Goal: Transaction & Acquisition: Book appointment/travel/reservation

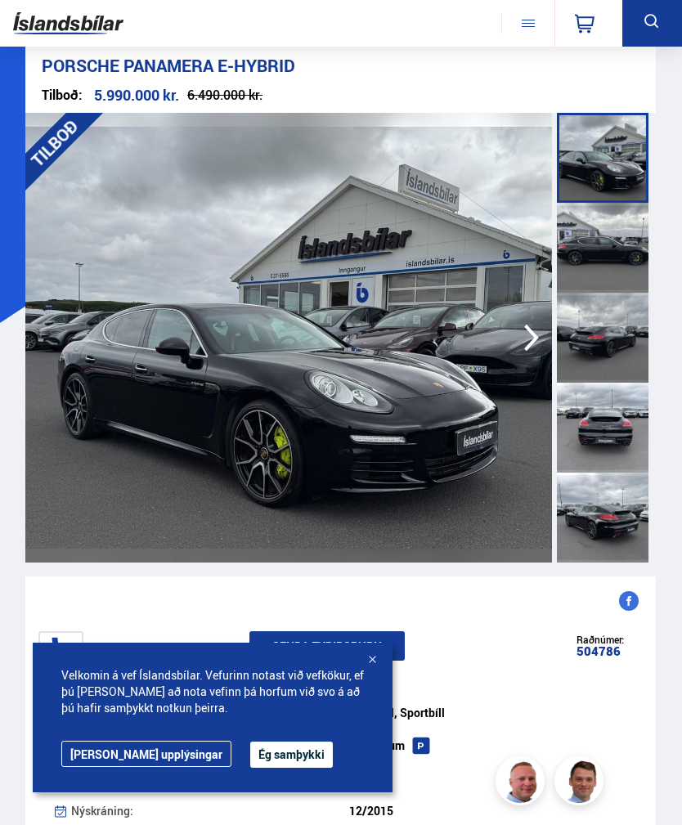
click at [537, 338] on icon "button" at bounding box center [531, 338] width 15 height 27
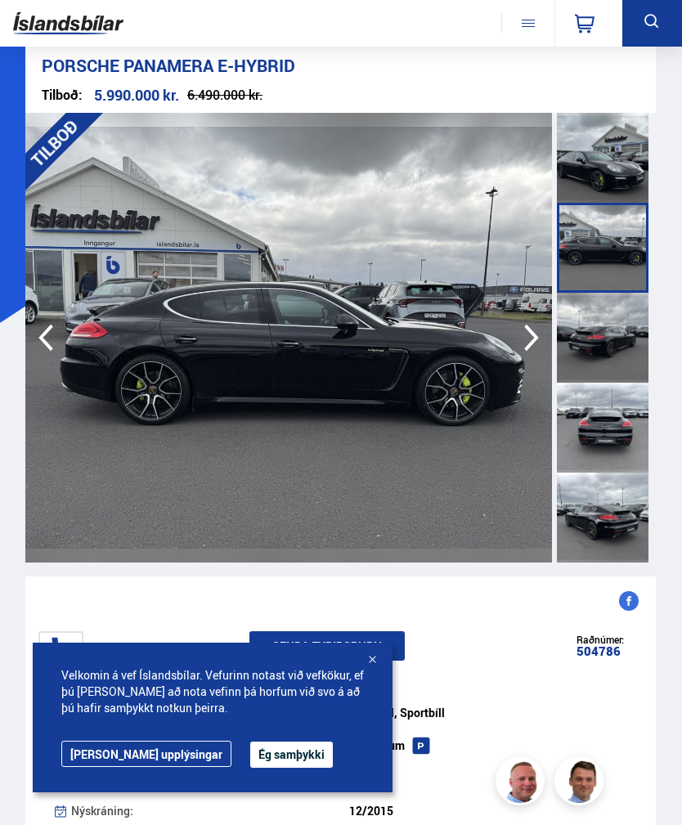
click at [534, 339] on icon "button" at bounding box center [531, 338] width 15 height 27
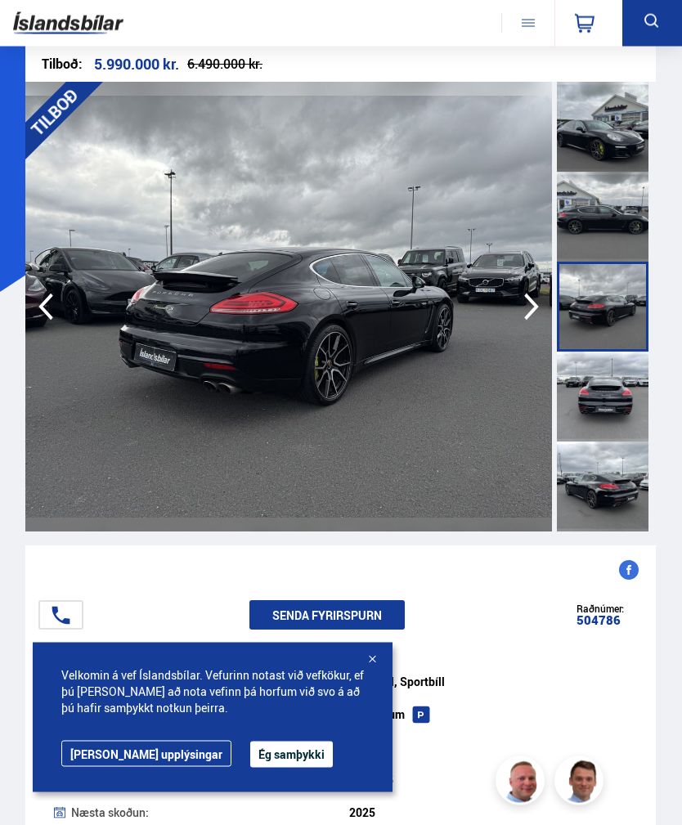
scroll to position [34, 0]
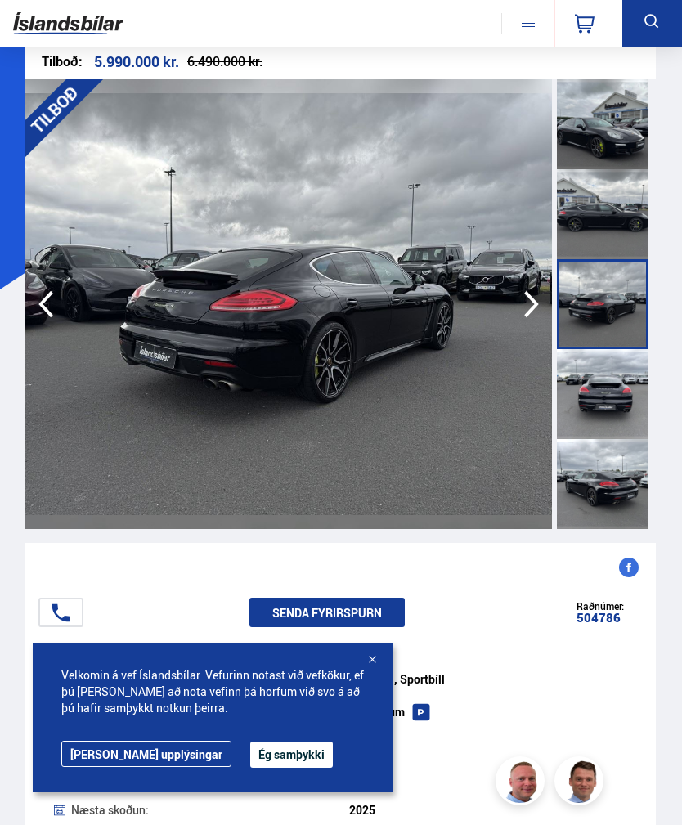
click at [544, 298] on icon "button" at bounding box center [531, 304] width 33 height 39
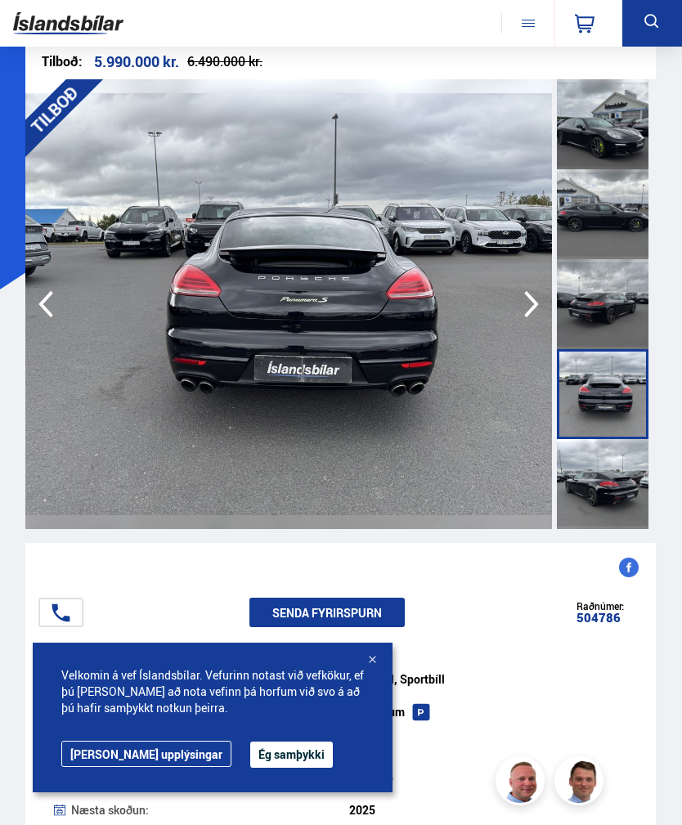
click at [544, 301] on icon "button" at bounding box center [531, 304] width 33 height 39
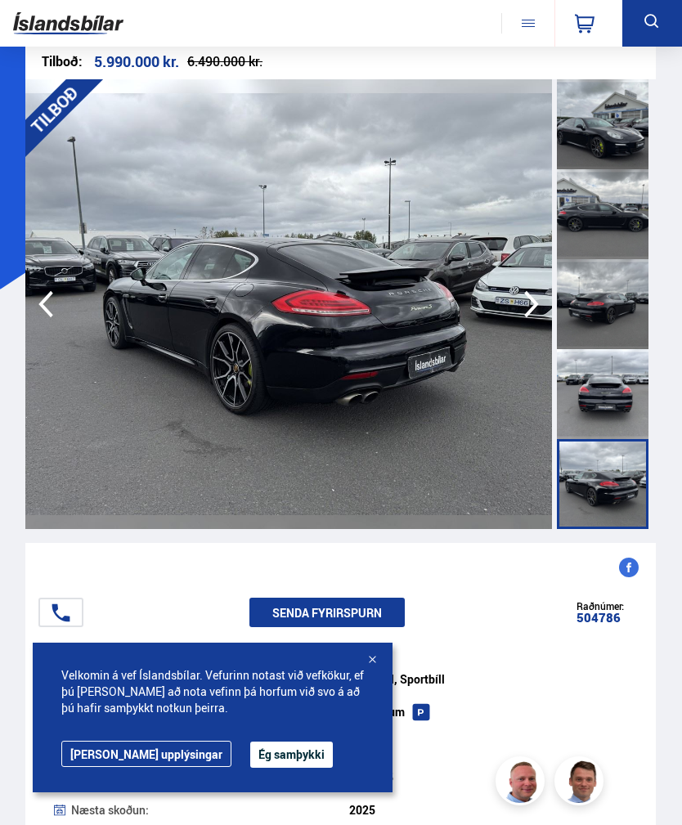
click at [535, 287] on icon "button" at bounding box center [531, 304] width 33 height 39
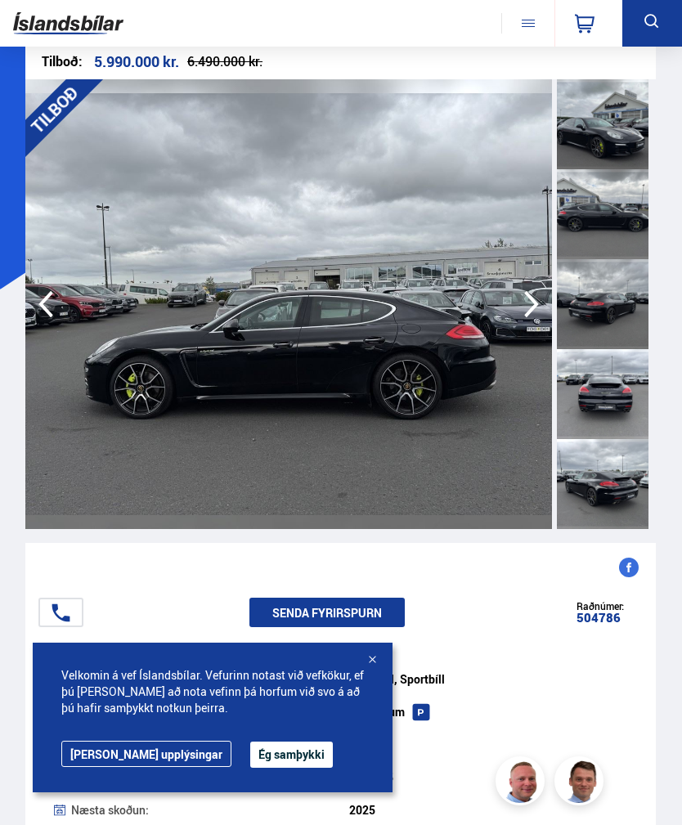
click at [526, 294] on icon "button" at bounding box center [531, 304] width 15 height 27
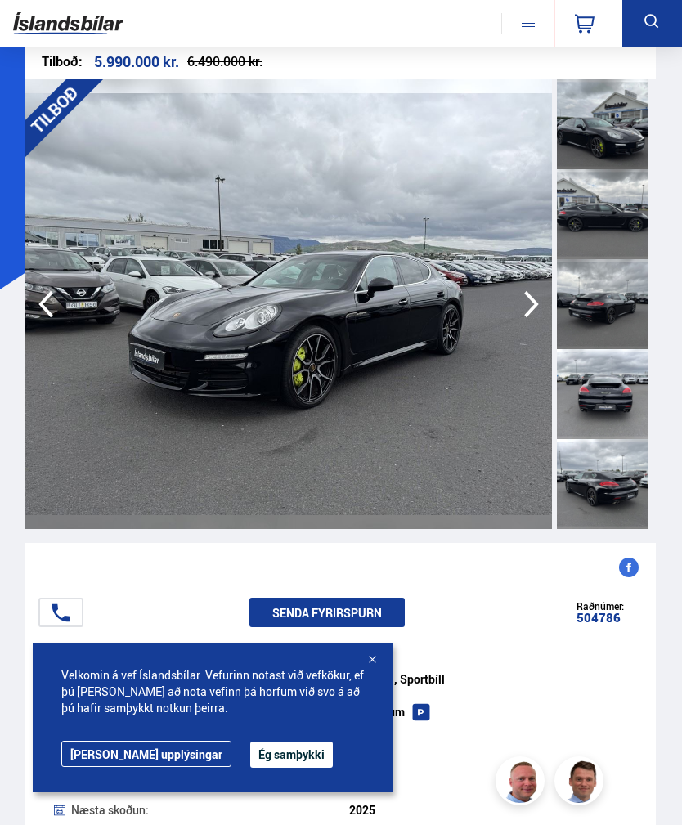
click at [532, 295] on icon "button" at bounding box center [531, 304] width 33 height 39
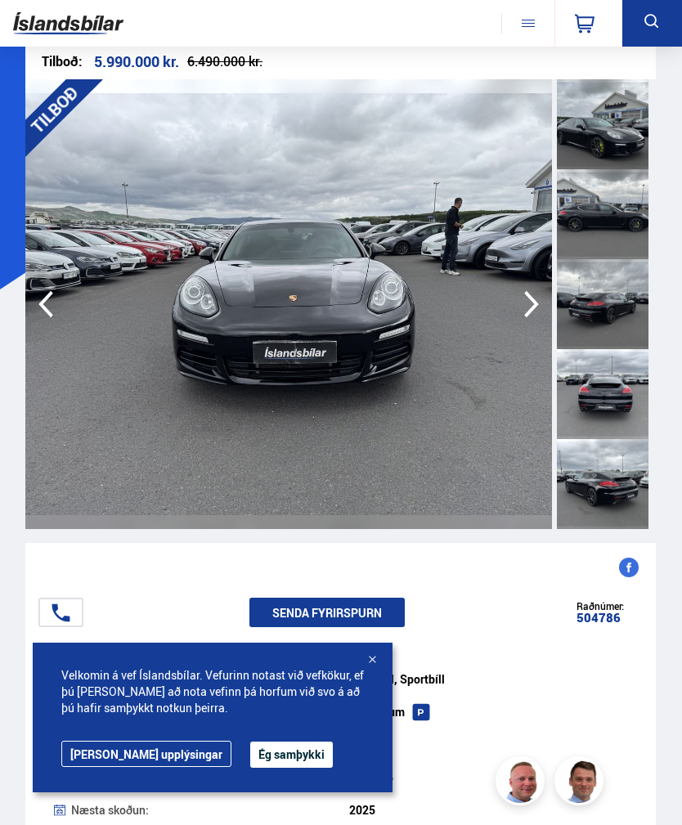
click at [529, 299] on icon "button" at bounding box center [531, 304] width 33 height 39
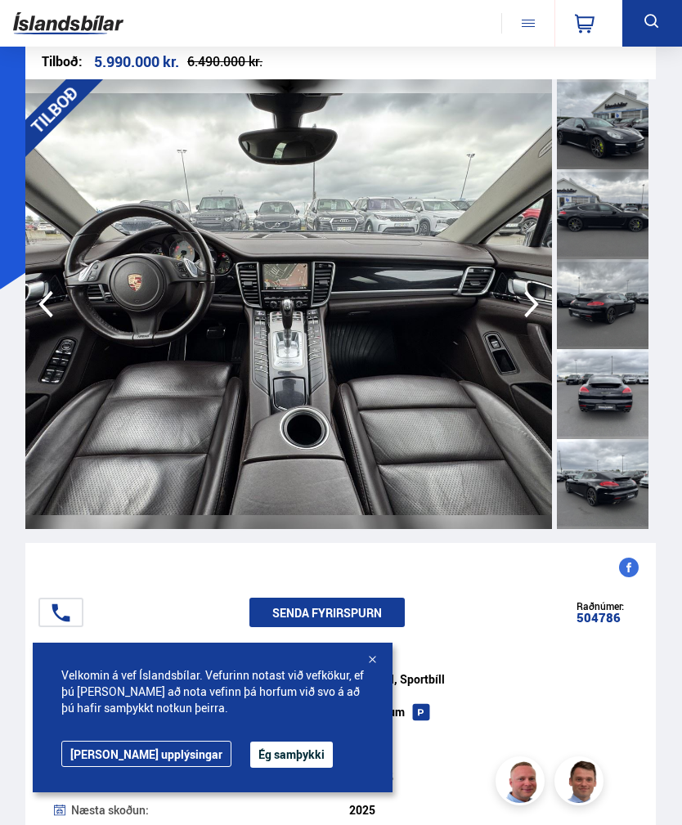
click at [534, 289] on icon "button" at bounding box center [531, 304] width 33 height 39
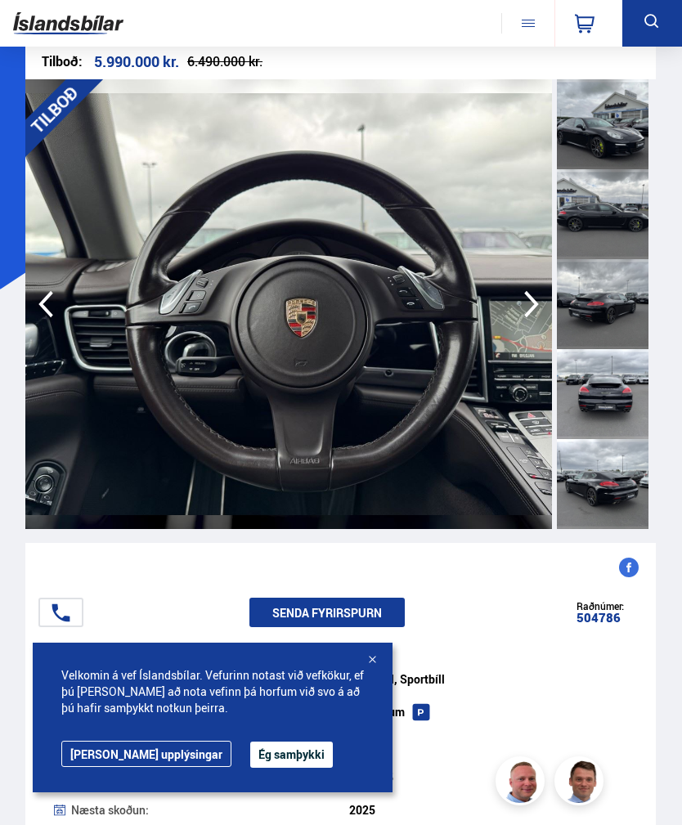
click at [535, 293] on icon "button" at bounding box center [531, 304] width 33 height 39
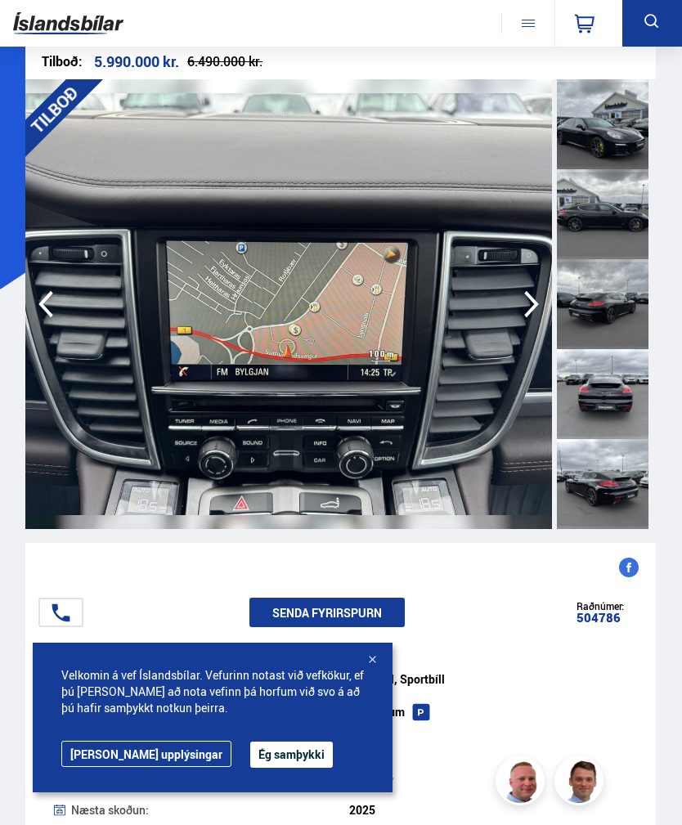
click at [538, 293] on icon "button" at bounding box center [531, 304] width 33 height 39
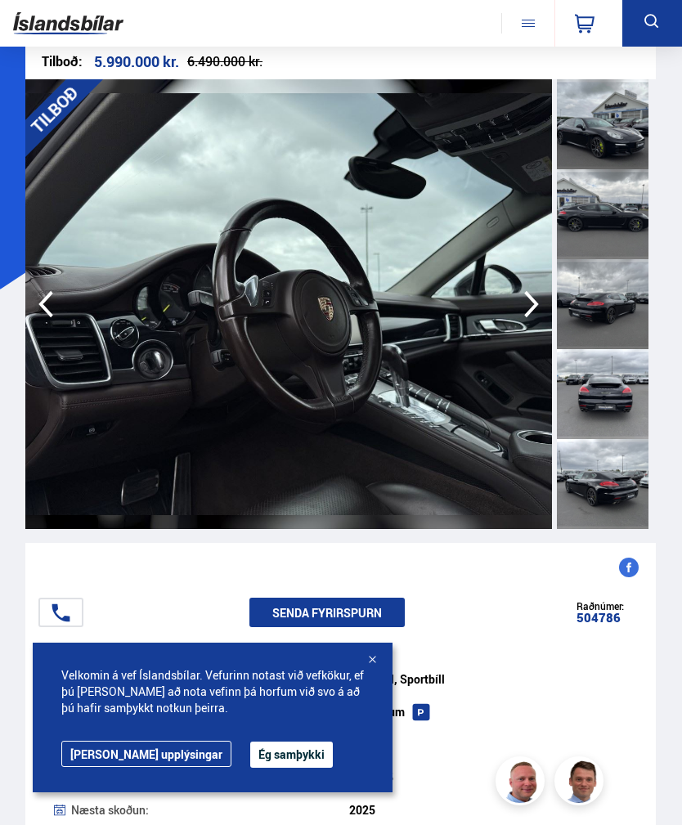
click at [531, 289] on icon "button" at bounding box center [531, 304] width 33 height 39
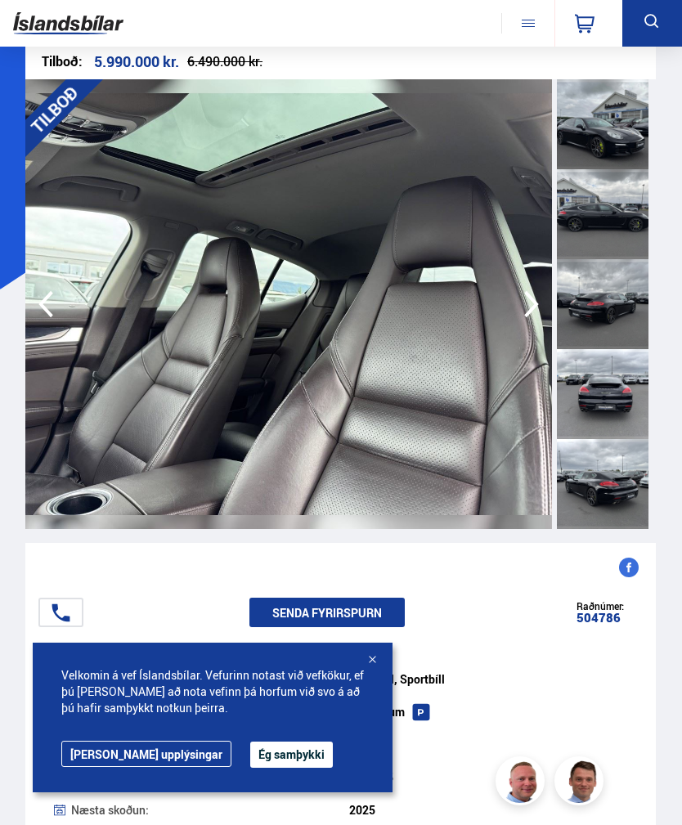
click at [542, 289] on icon "button" at bounding box center [531, 304] width 33 height 39
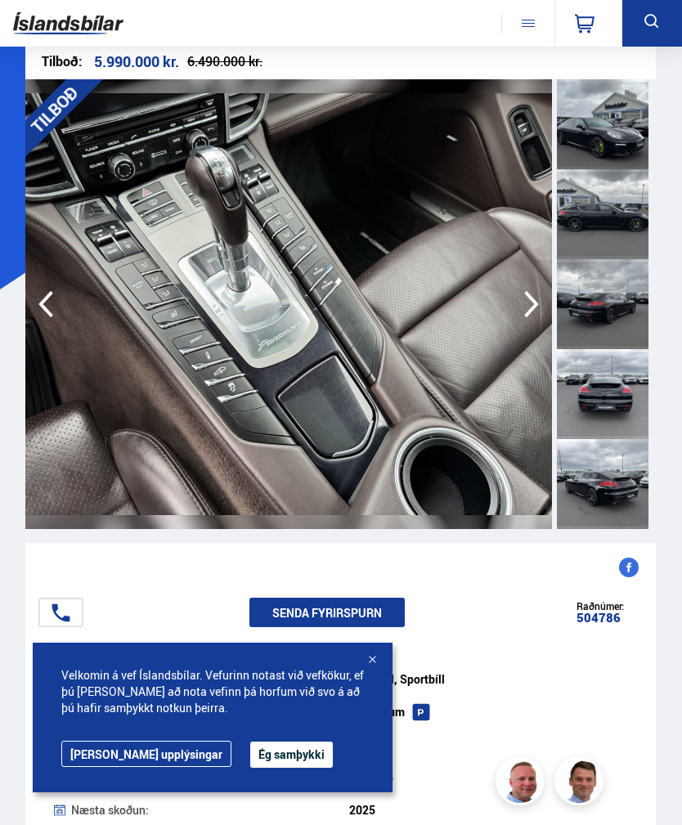
click at [526, 280] on img at bounding box center [288, 304] width 526 height 450
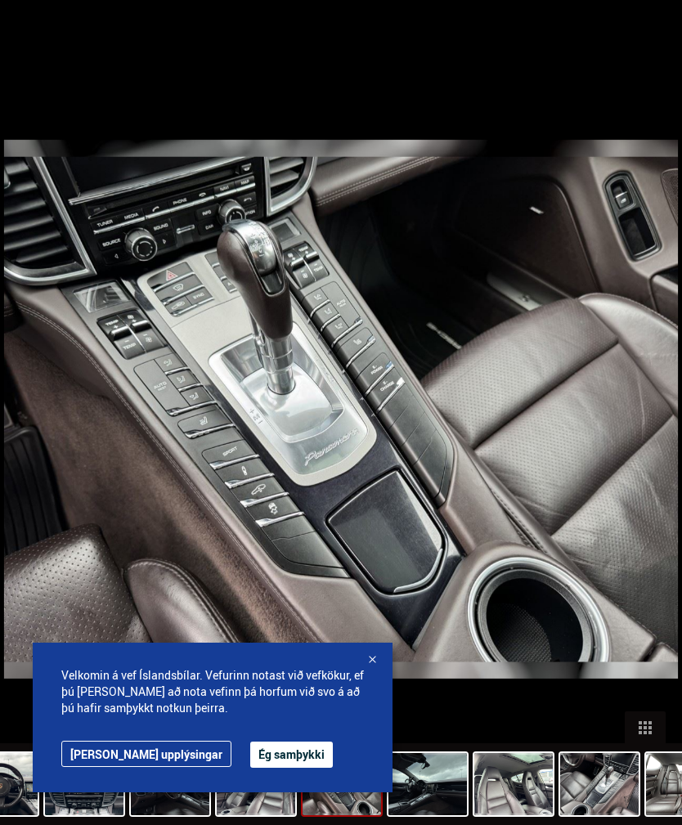
click at [250, 768] on button "Ég samþykki" at bounding box center [291, 754] width 83 height 26
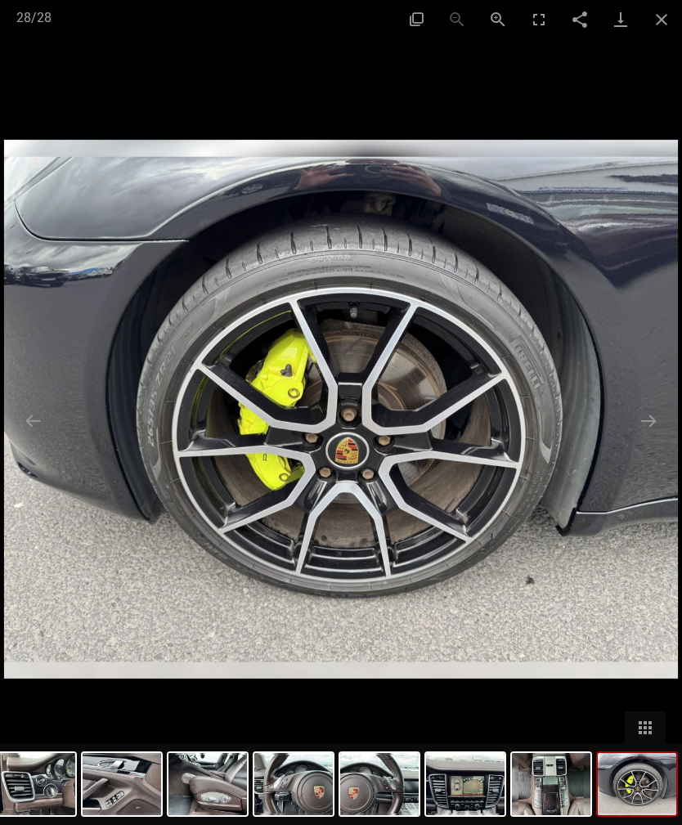
click at [652, 437] on button "Next slide" at bounding box center [648, 421] width 34 height 32
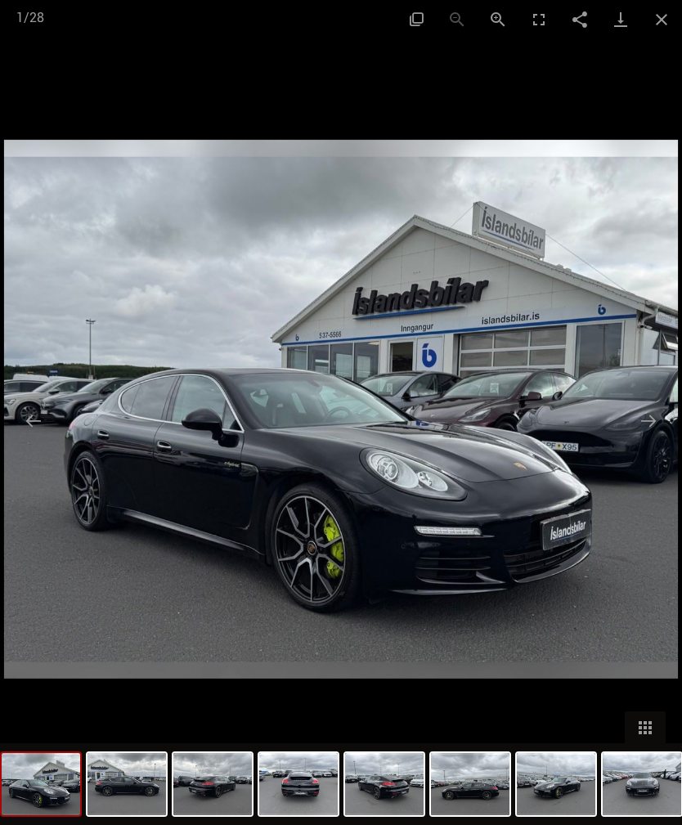
click at [677, 18] on button "Close gallery" at bounding box center [661, 19] width 41 height 38
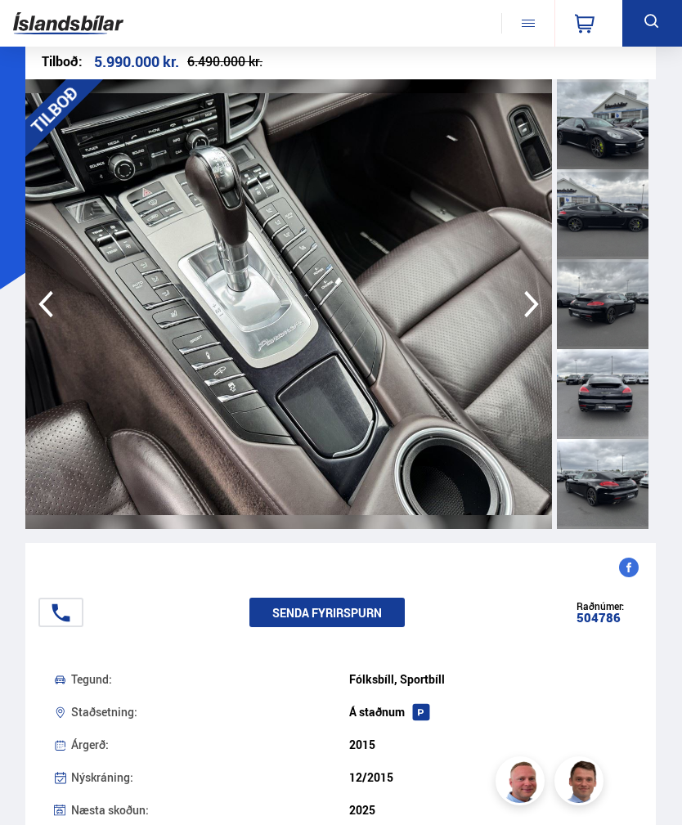
click at [476, 782] on div "12/2015" at bounding box center [488, 777] width 279 height 13
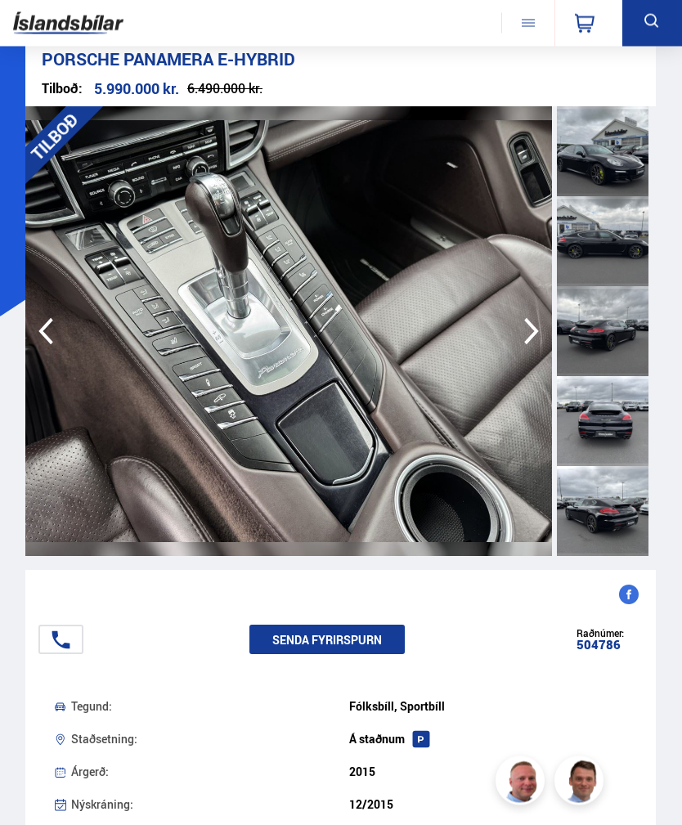
scroll to position [0, 0]
